Goal: Navigation & Orientation: Find specific page/section

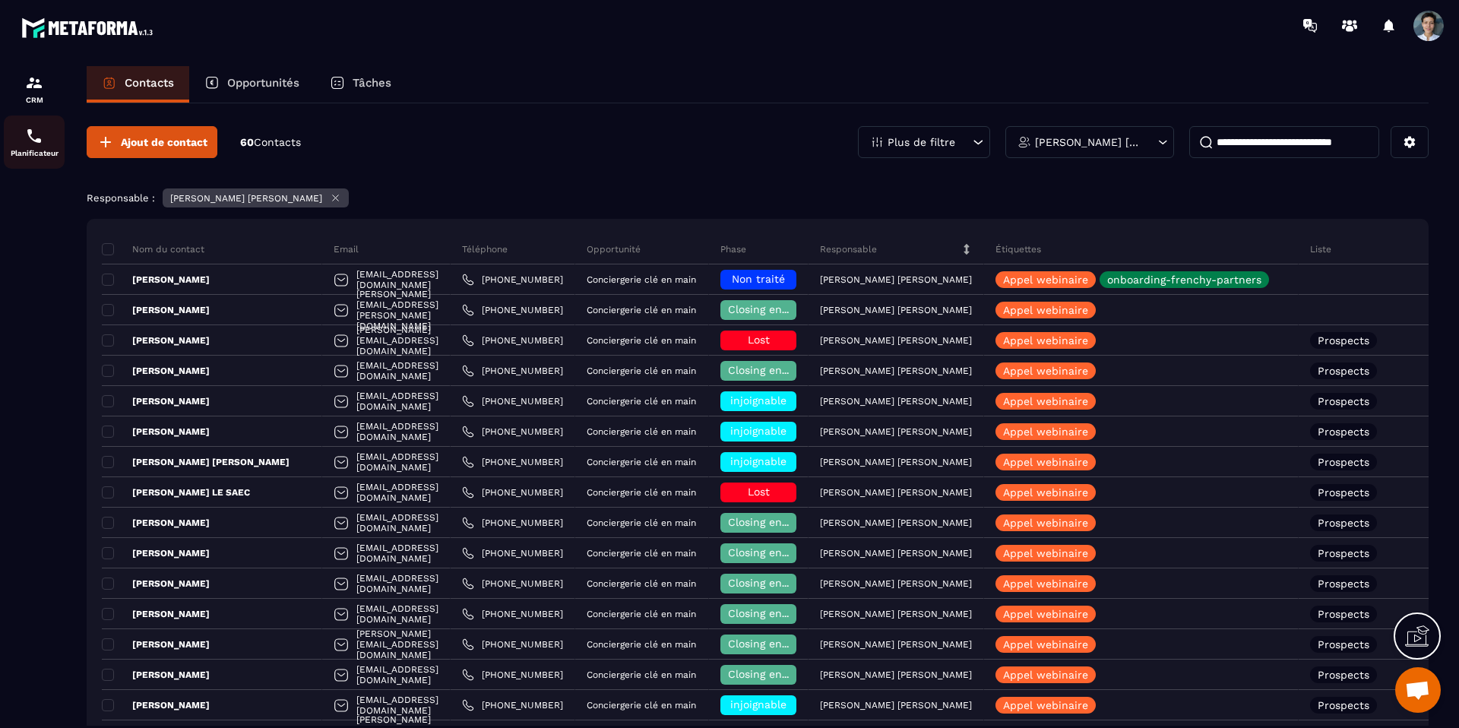
click at [25, 144] on img at bounding box center [34, 136] width 18 height 18
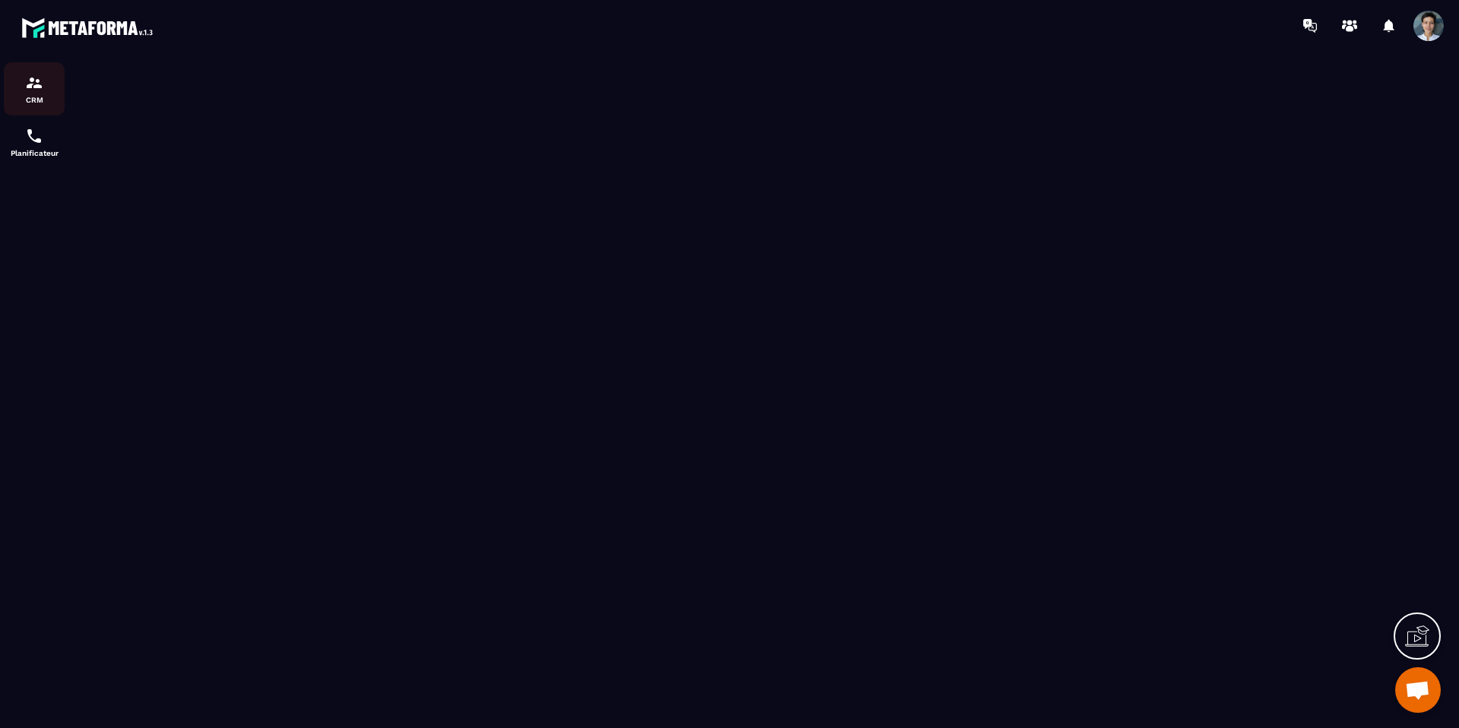
click at [17, 93] on div "CRM" at bounding box center [34, 89] width 61 height 30
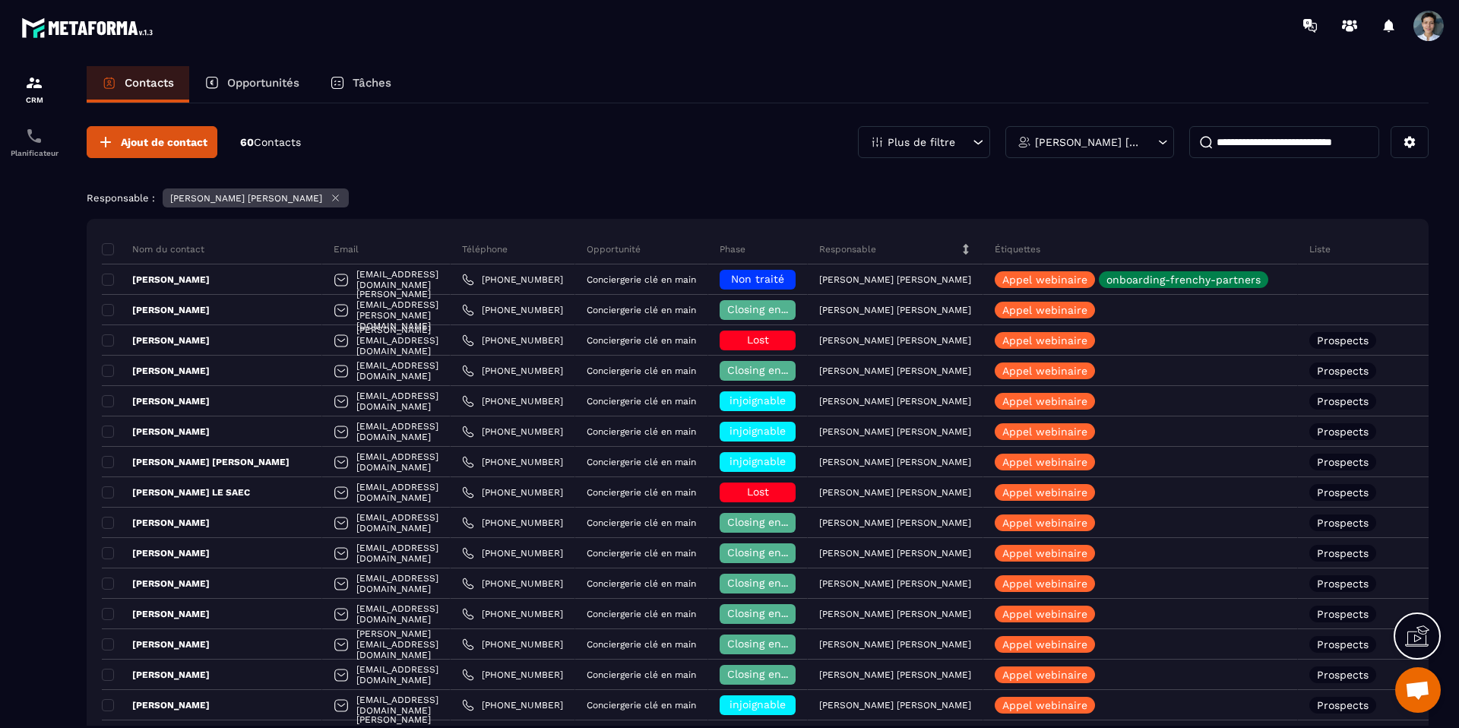
click at [370, 89] on p "Tâches" at bounding box center [372, 83] width 39 height 14
